Goal: Task Accomplishment & Management: Manage account settings

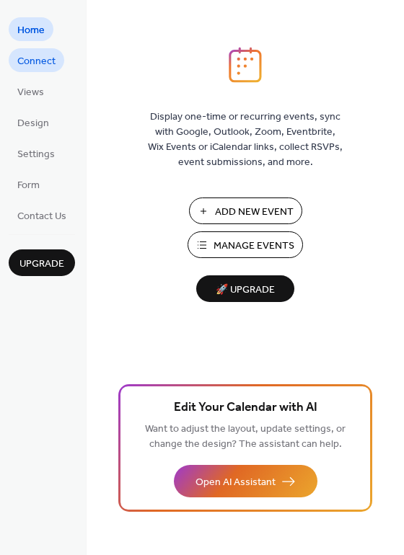
click at [38, 63] on span "Connect" at bounding box center [36, 61] width 38 height 15
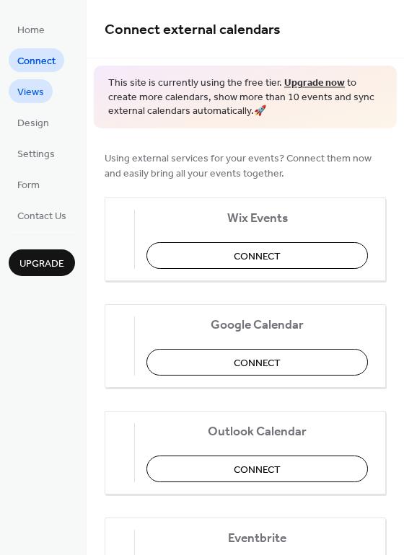
click at [32, 87] on span "Views" at bounding box center [30, 92] width 27 height 15
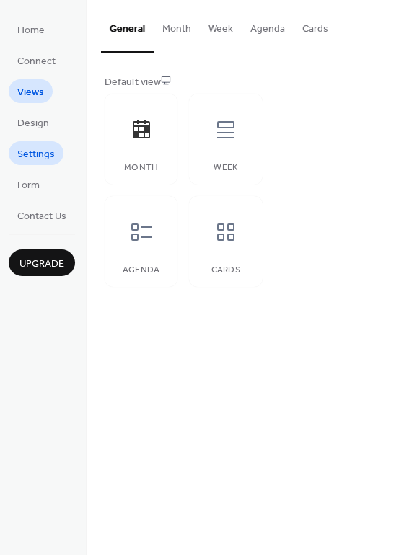
click at [30, 155] on span "Settings" at bounding box center [35, 154] width 37 height 15
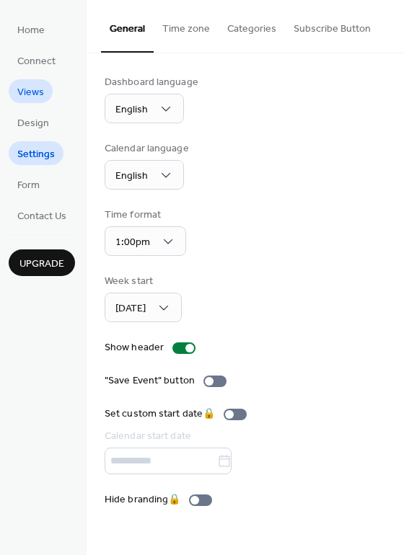
click at [37, 94] on span "Views" at bounding box center [30, 92] width 27 height 15
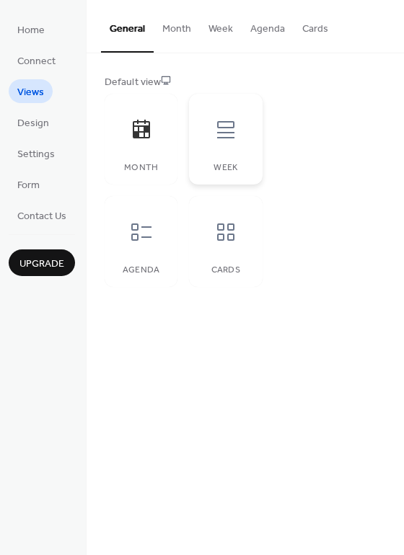
click at [231, 133] on icon at bounding box center [225, 129] width 17 height 17
